Goal: Information Seeking & Learning: Learn about a topic

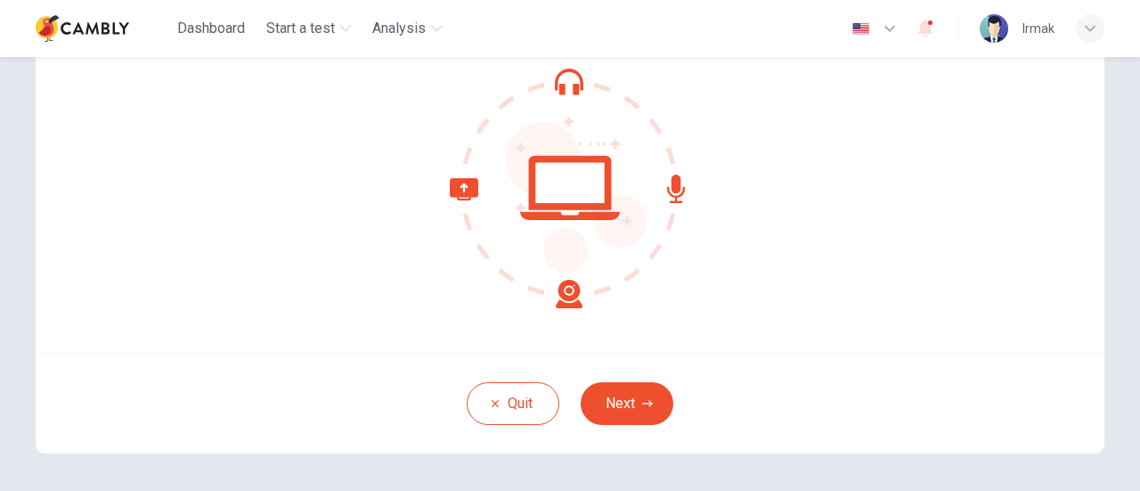
scroll to position [185, 0]
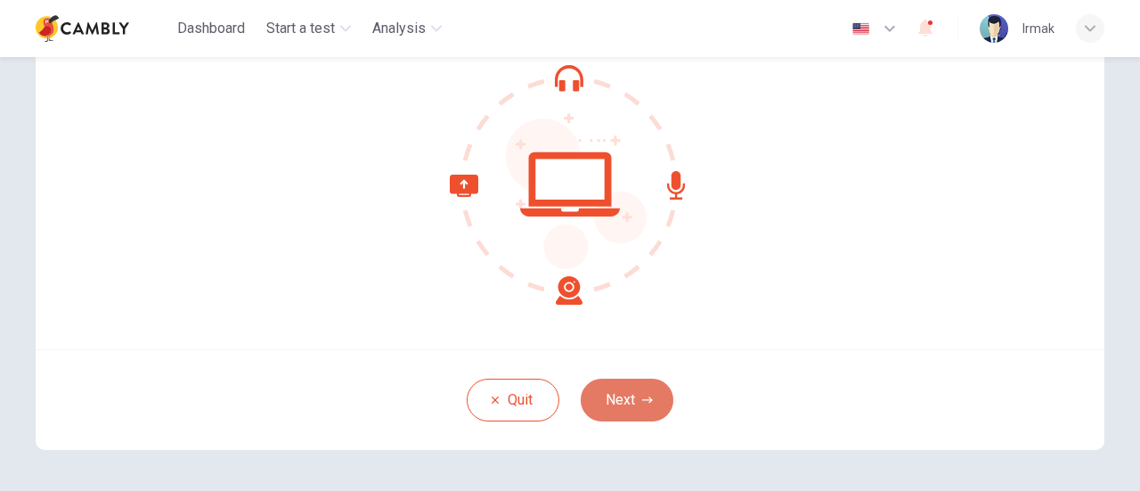
click at [625, 405] on button "Next" at bounding box center [627, 400] width 93 height 43
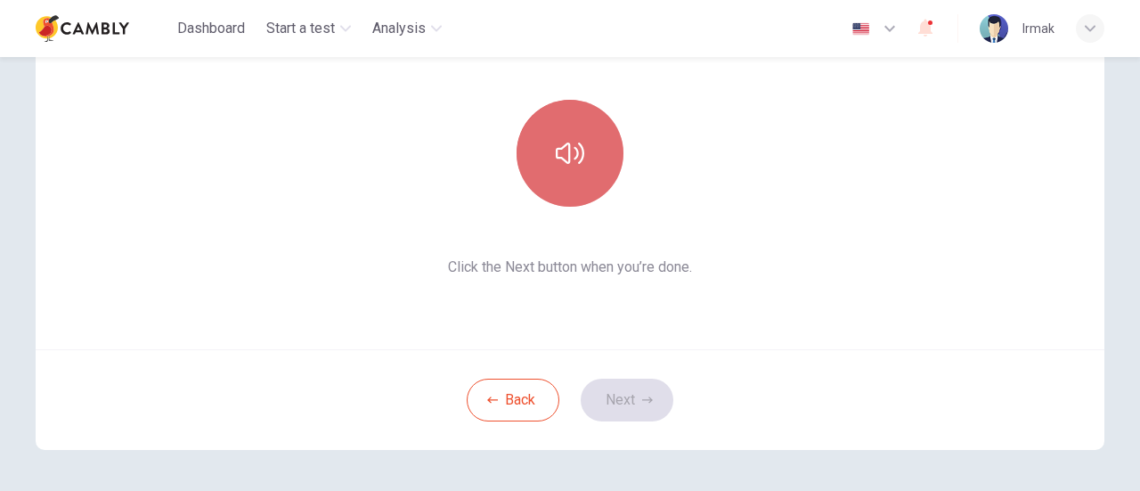
click at [604, 149] on button "button" at bounding box center [570, 153] width 107 height 107
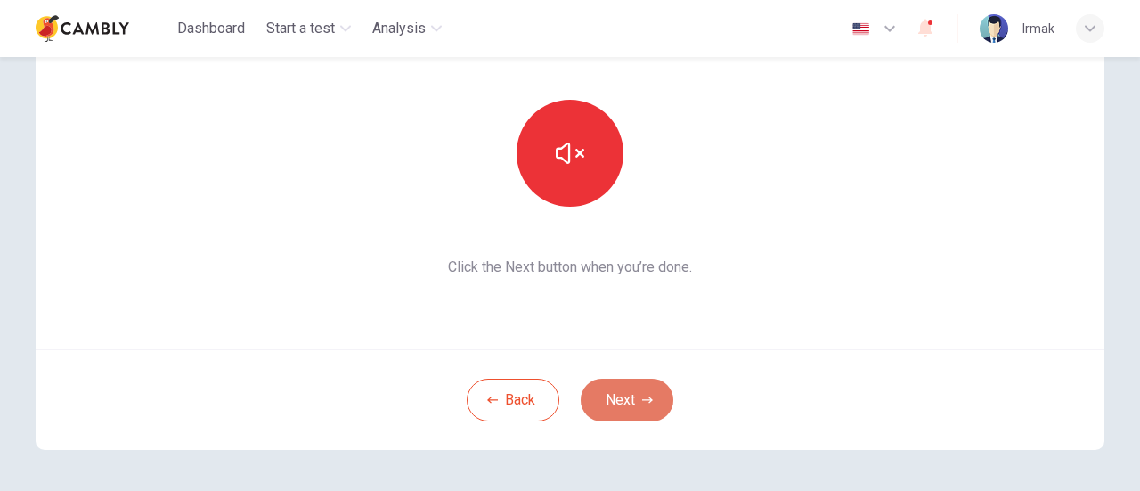
click at [608, 397] on button "Next" at bounding box center [627, 400] width 93 height 43
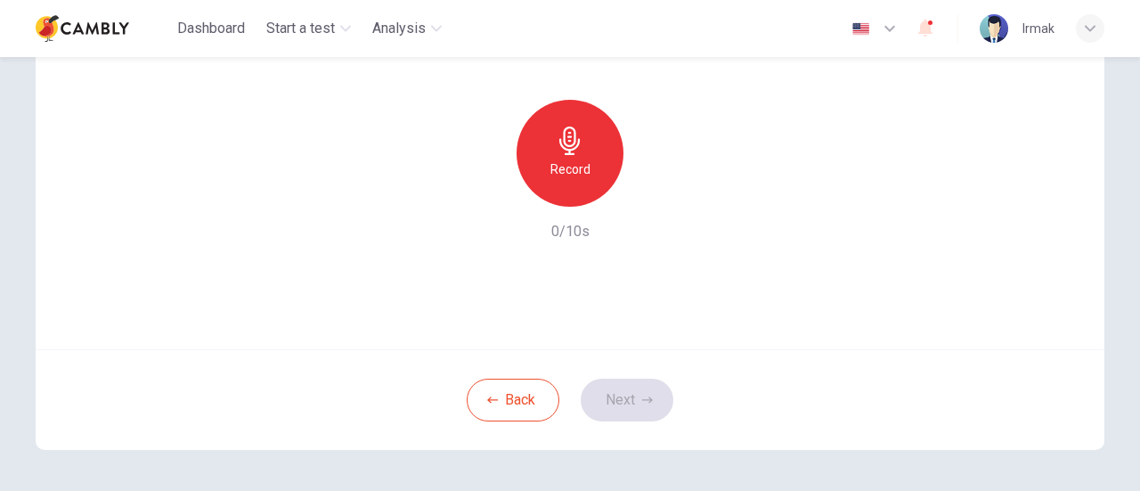
click at [605, 404] on div "Back Next" at bounding box center [570, 399] width 1069 height 101
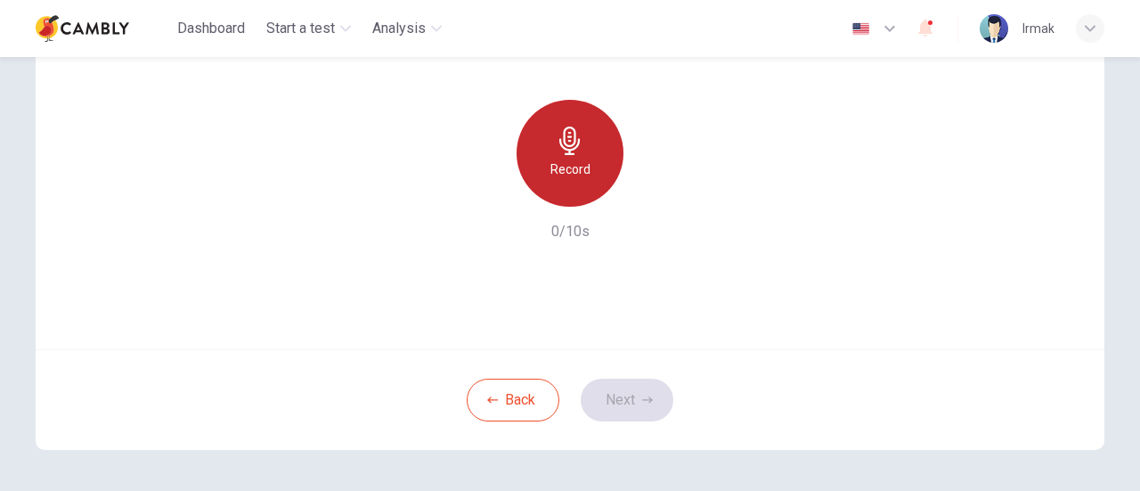
click at [602, 161] on div "Record" at bounding box center [570, 153] width 107 height 107
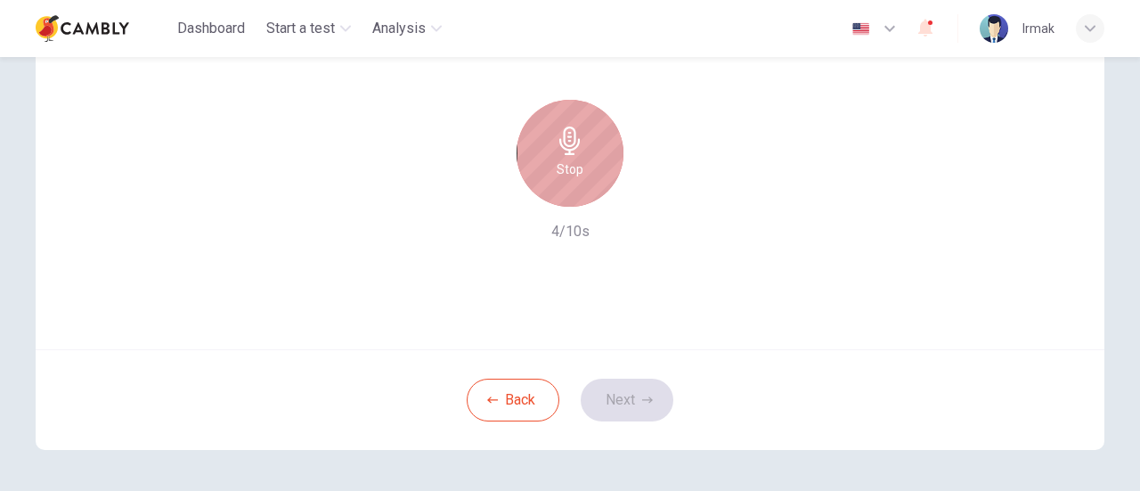
click at [556, 135] on icon "button" at bounding box center [570, 141] width 29 height 29
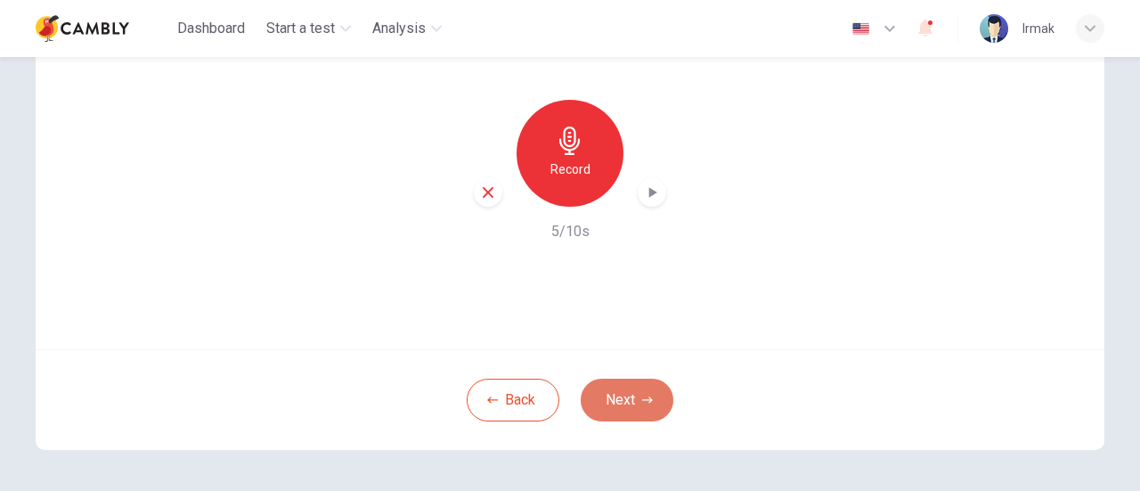
click at [617, 408] on button "Next" at bounding box center [627, 400] width 93 height 43
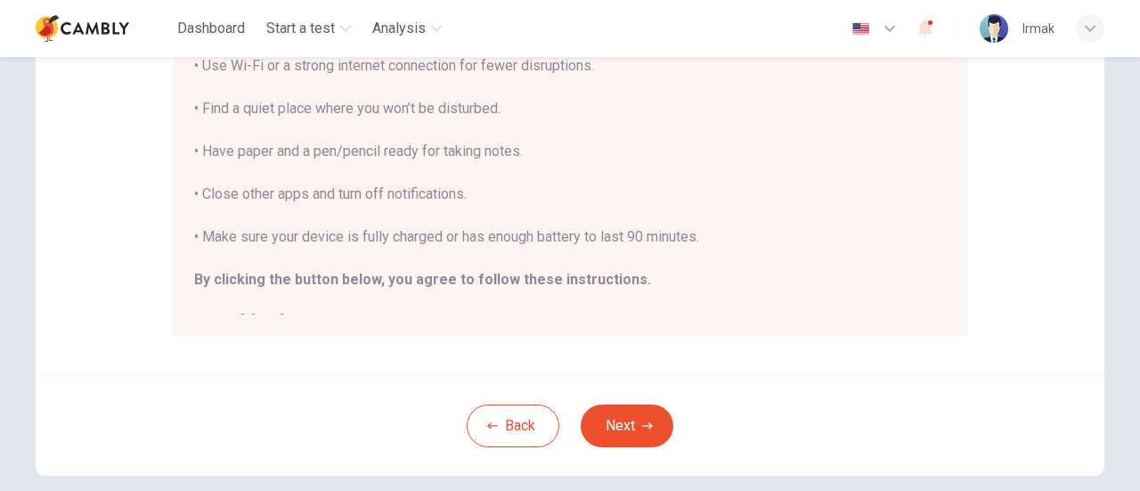
scroll to position [417, 0]
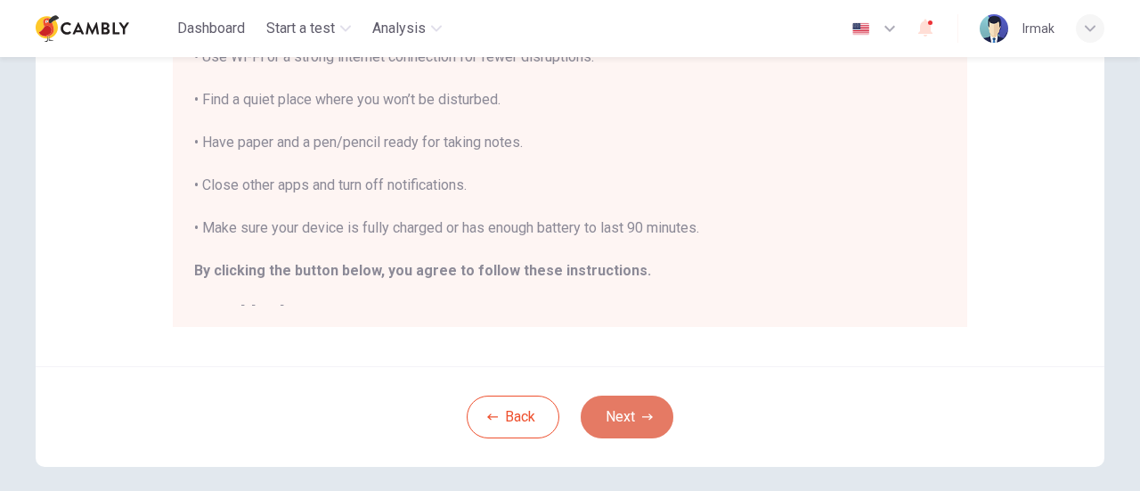
click at [606, 420] on button "Next" at bounding box center [627, 417] width 93 height 43
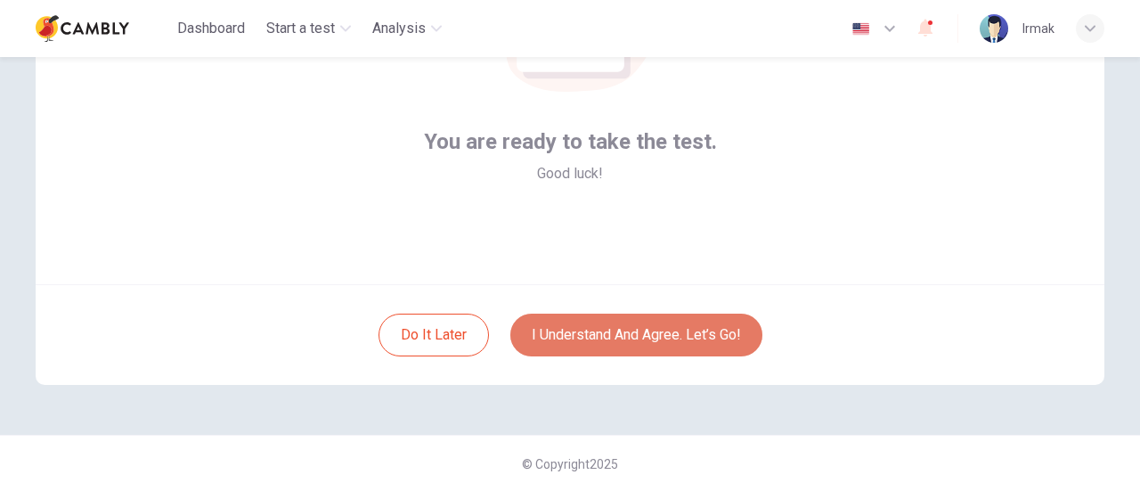
click at [626, 340] on button "I understand and agree. Let’s go!" at bounding box center [637, 335] width 252 height 43
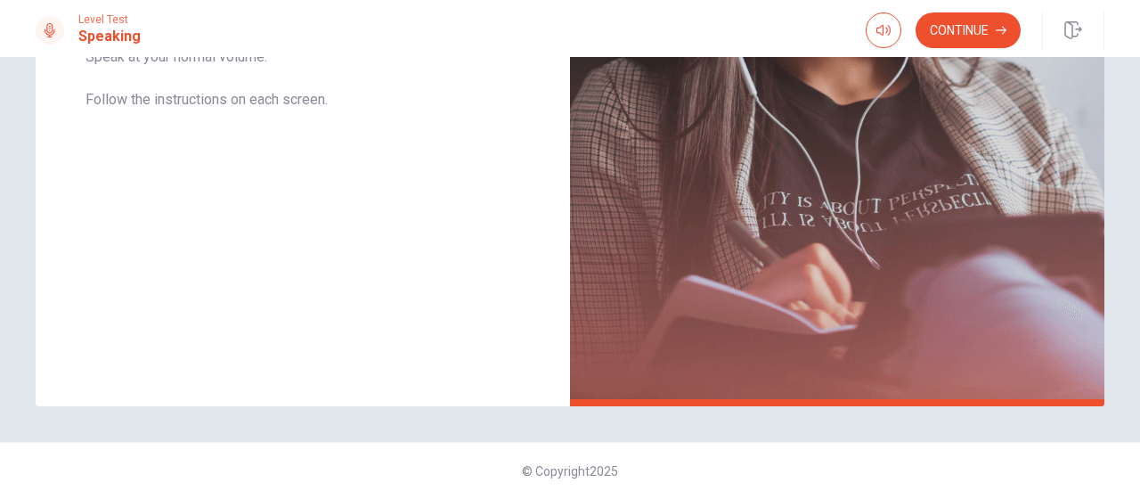
scroll to position [470, 0]
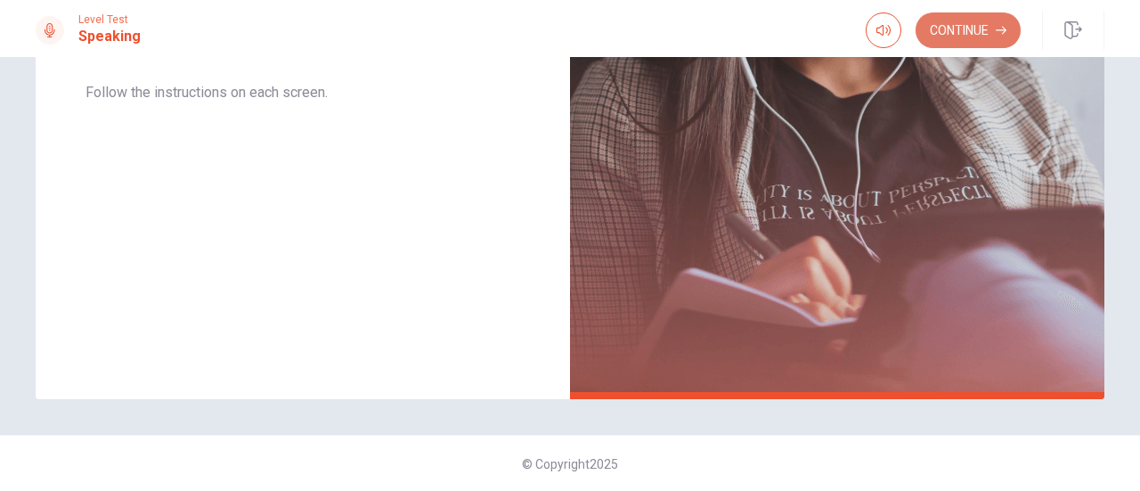
click at [1001, 25] on icon "button" at bounding box center [1001, 30] width 11 height 11
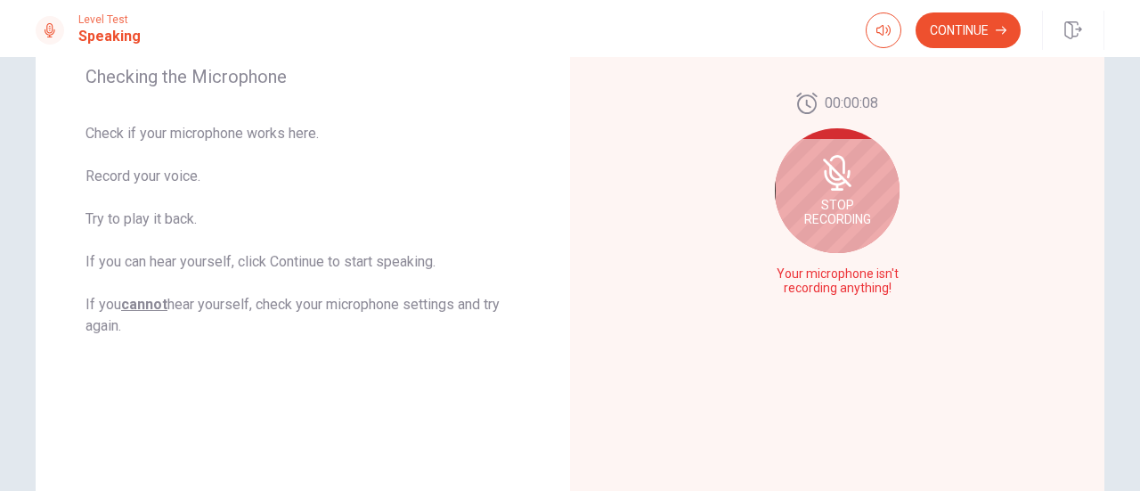
scroll to position [284, 0]
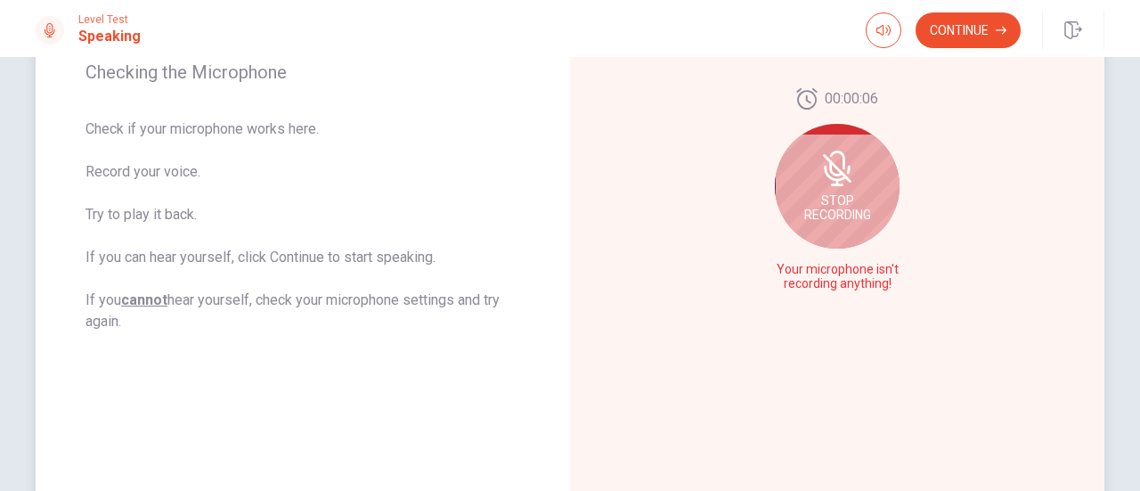
click at [829, 173] on icon at bounding box center [836, 168] width 14 height 16
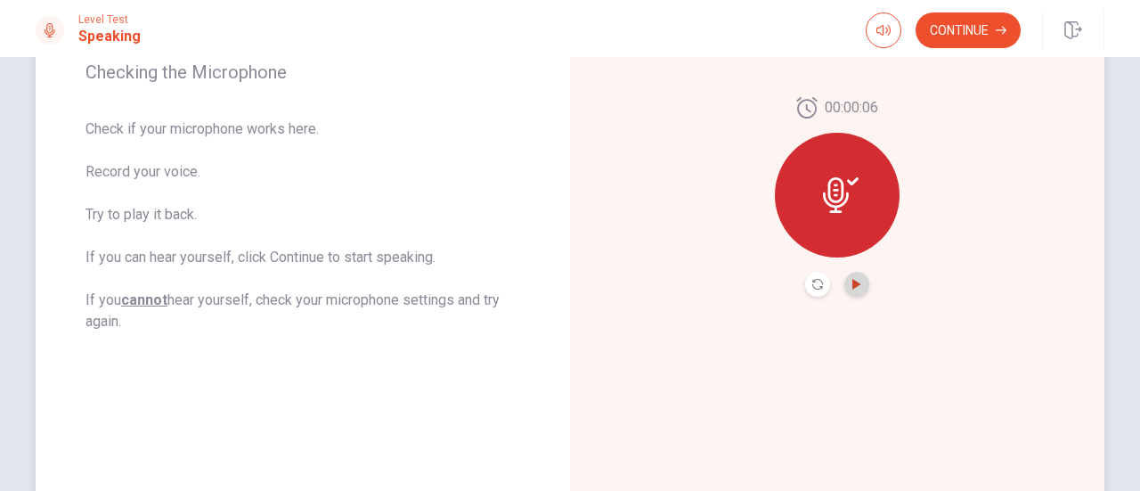
click at [856, 284] on icon "Play Audio" at bounding box center [857, 284] width 8 height 11
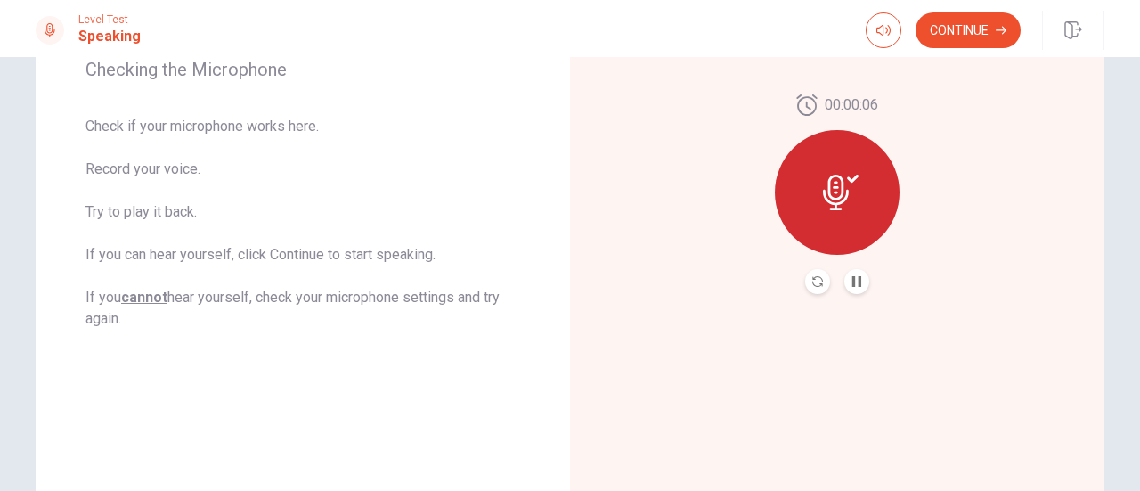
scroll to position [237, 0]
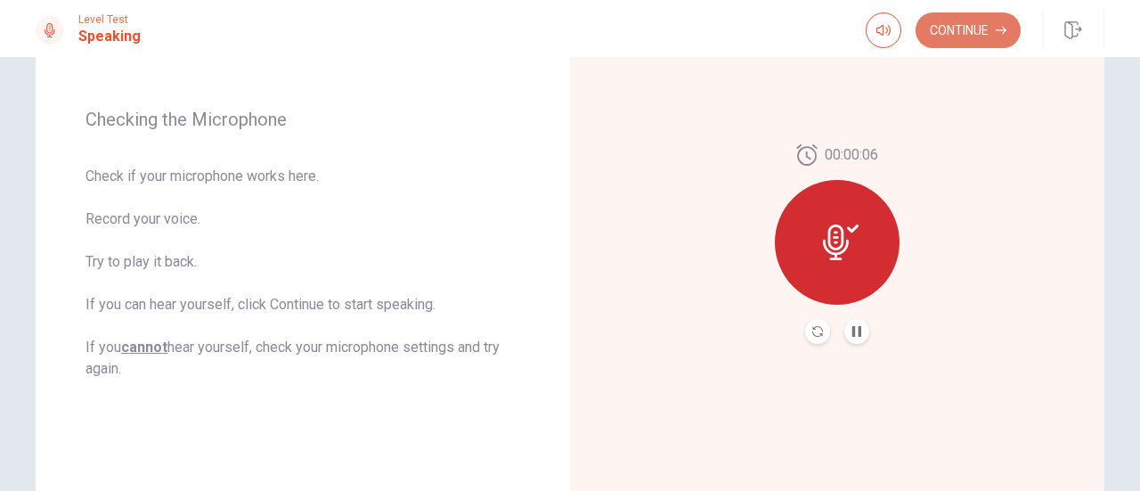
click at [990, 19] on button "Continue" at bounding box center [968, 30] width 105 height 36
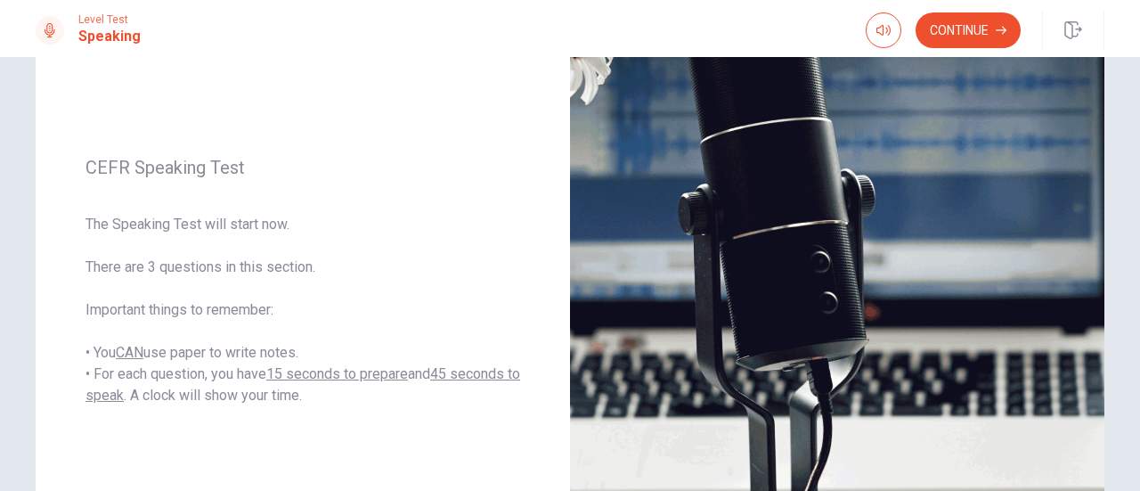
scroll to position [196, 0]
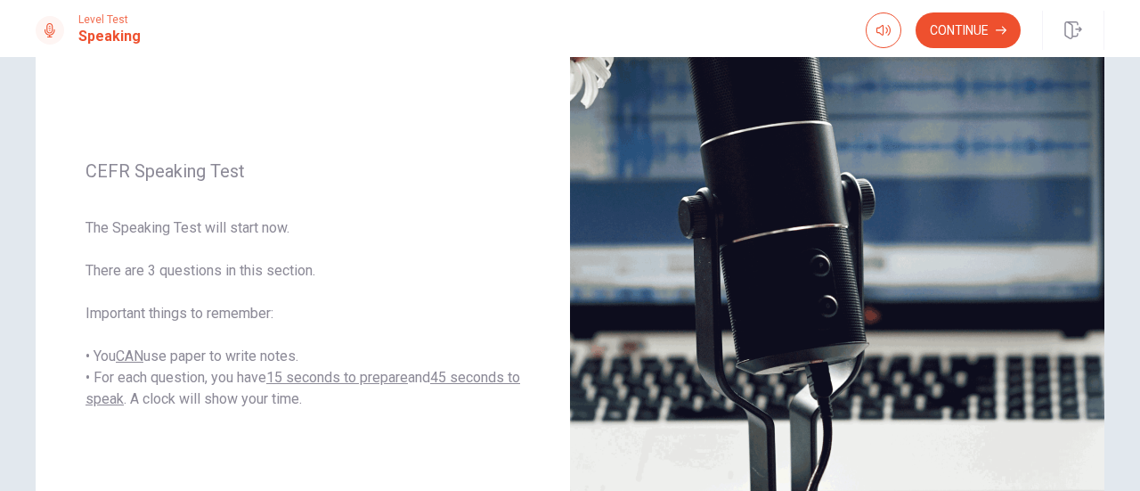
click at [1040, 37] on div "Continue" at bounding box center [985, 30] width 239 height 39
drag, startPoint x: 1040, startPoint y: 37, endPoint x: 985, endPoint y: 3, distance: 64.0
click at [957, 20] on button "Continue" at bounding box center [968, 30] width 105 height 36
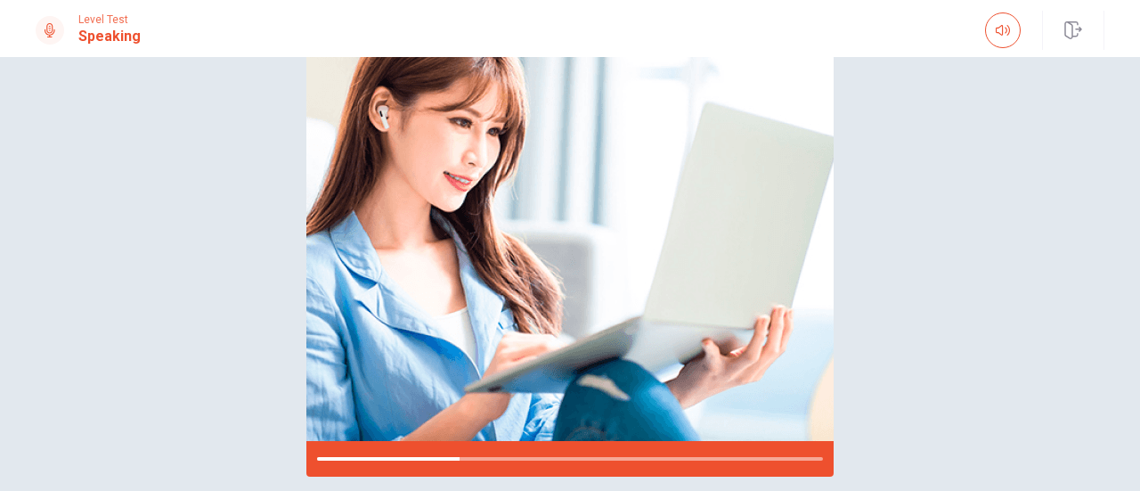
scroll to position [200, 0]
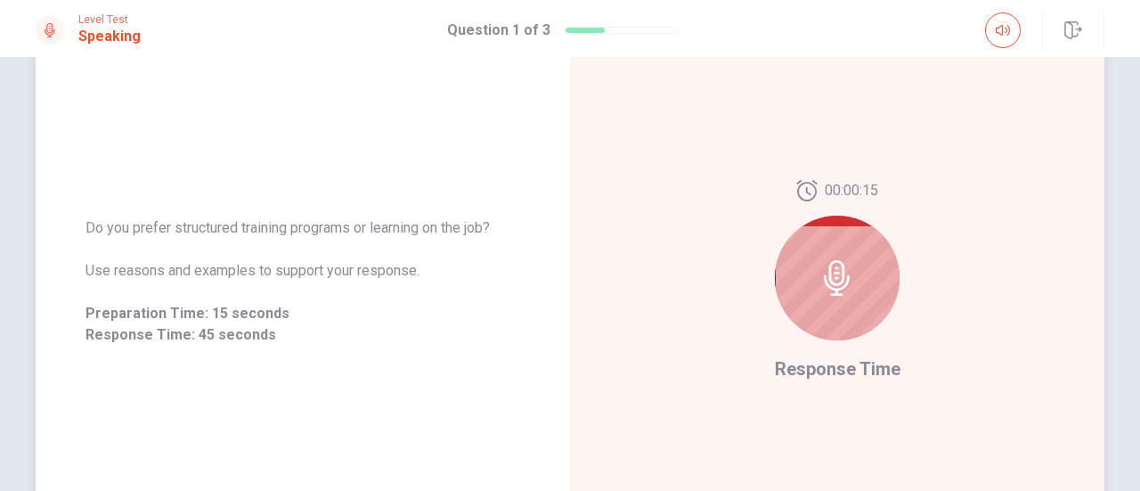
click at [836, 249] on div at bounding box center [837, 278] width 125 height 125
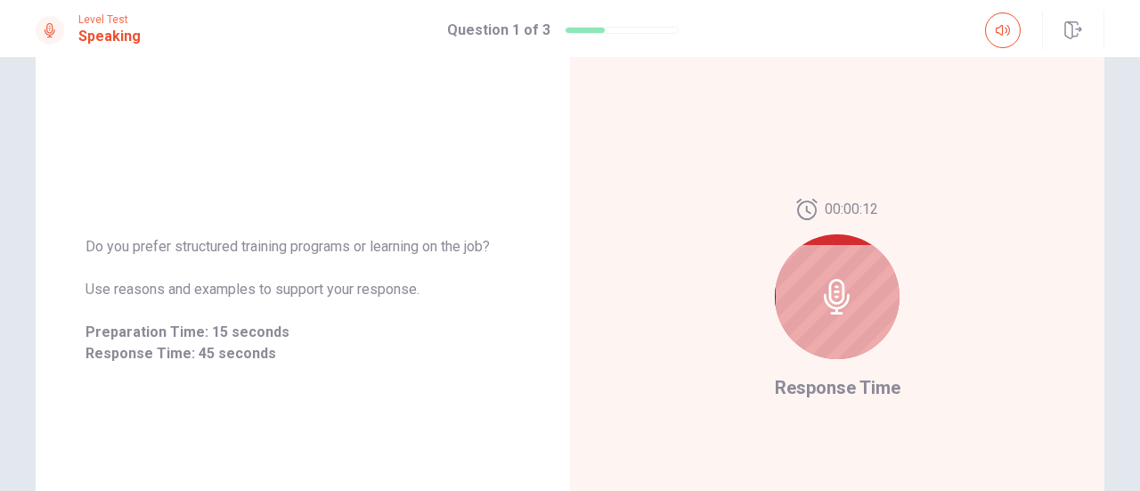
scroll to position [150, 0]
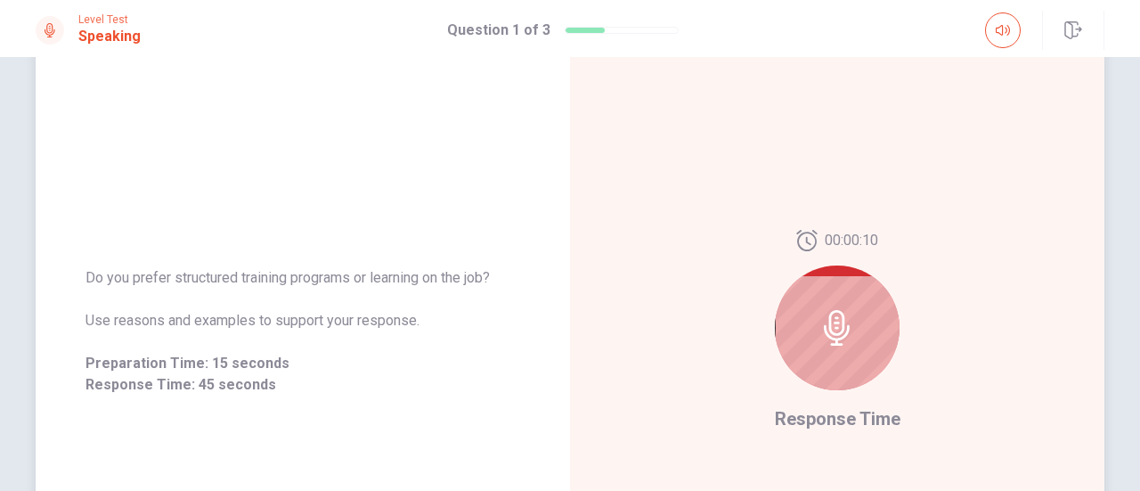
click at [822, 429] on div "00:00:10 Response Time" at bounding box center [838, 331] width 126 height 203
click at [838, 354] on div at bounding box center [837, 328] width 125 height 125
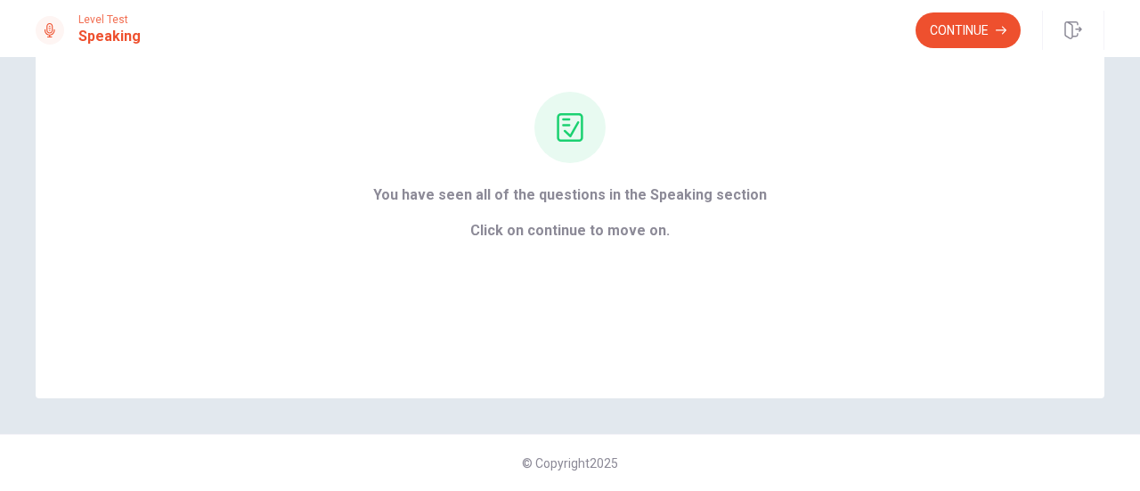
scroll to position [157, 0]
click at [967, 26] on button "Continue" at bounding box center [968, 30] width 105 height 36
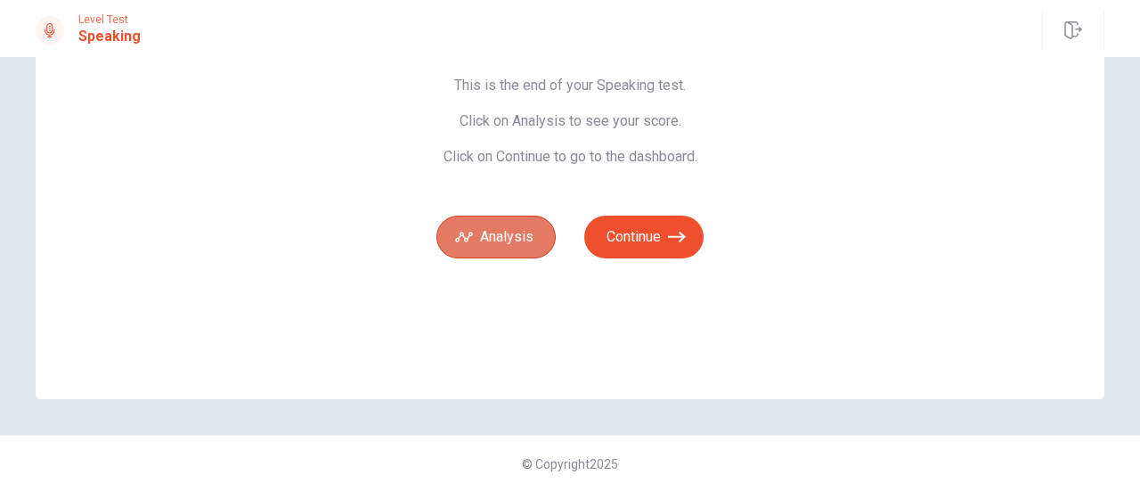
click at [511, 240] on button "Analysis" at bounding box center [496, 237] width 119 height 43
